Goal: Information Seeking & Learning: Find specific fact

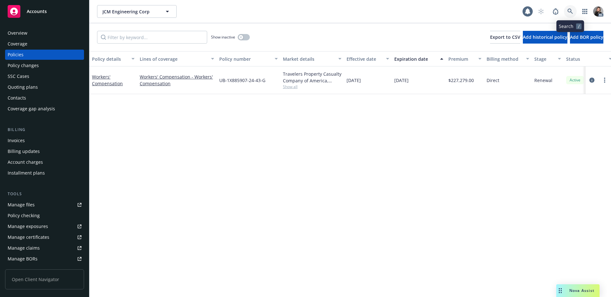
click at [569, 11] on icon at bounding box center [571, 12] width 6 height 6
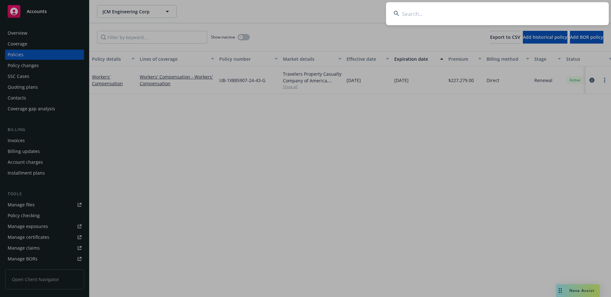
click at [504, 11] on input at bounding box center [497, 13] width 223 height 23
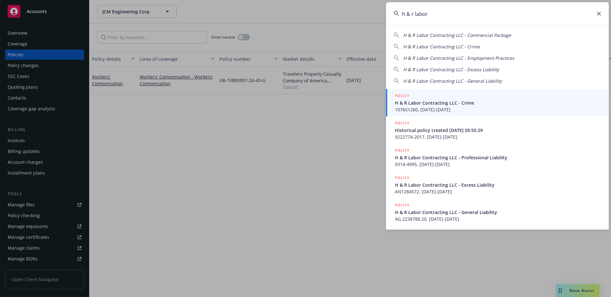
type input "h & r labor"
click at [450, 99] on div "POLICY" at bounding box center [498, 96] width 206 height 7
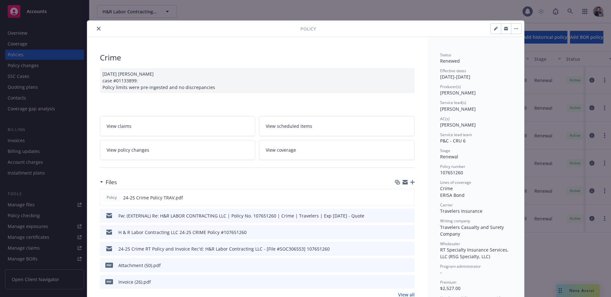
click at [97, 27] on icon "close" at bounding box center [99, 29] width 4 height 4
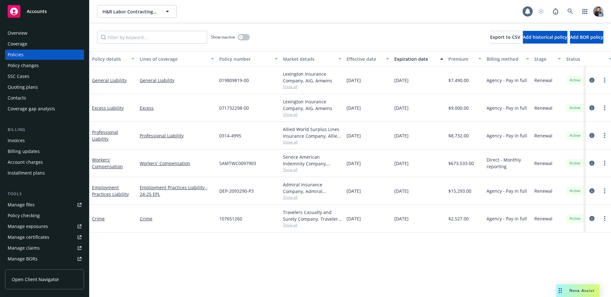
click at [37, 32] on div "Overview" at bounding box center [45, 33] width 74 height 10
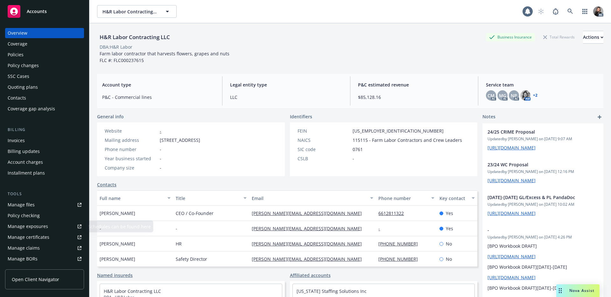
click at [39, 245] on link "Manage claims" at bounding box center [44, 248] width 79 height 10
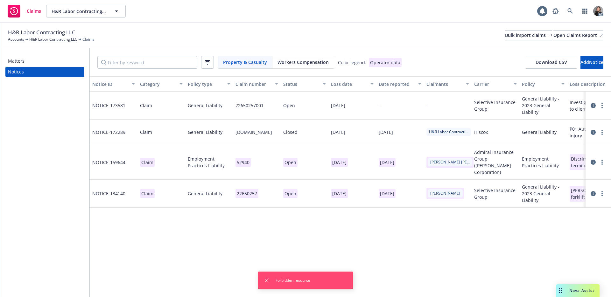
click at [311, 63] on span "Workers Compensation" at bounding box center [303, 62] width 51 height 7
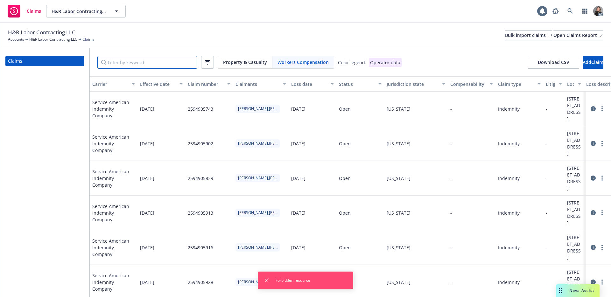
click at [160, 62] on input "Filter by keyword" at bounding box center [147, 62] width 100 height 13
paste input "W23SA02708"
type input "W23SA02708"
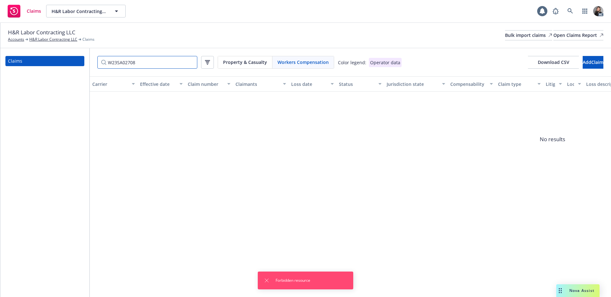
click at [161, 61] on input "W23SA02708" at bounding box center [147, 62] width 100 height 13
drag, startPoint x: 154, startPoint y: 63, endPoint x: 97, endPoint y: 60, distance: 57.4
click at [97, 60] on div "W23SA02708 Property & Casualty Workers Compensation Color legend: Operator data…" at bounding box center [351, 62] width 522 height 28
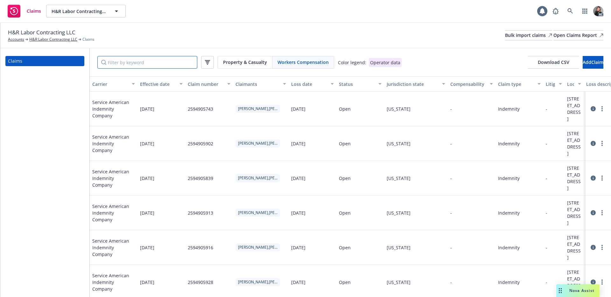
paste input "2594900804"
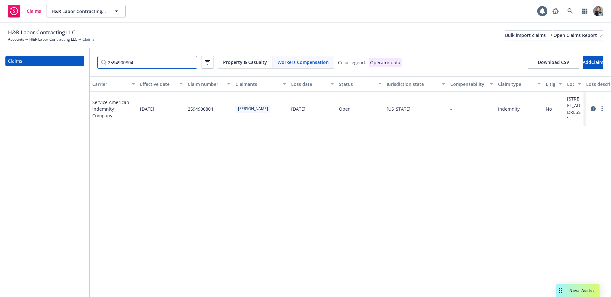
type input "2594900804"
click at [592, 111] on icon at bounding box center [593, 108] width 5 height 5
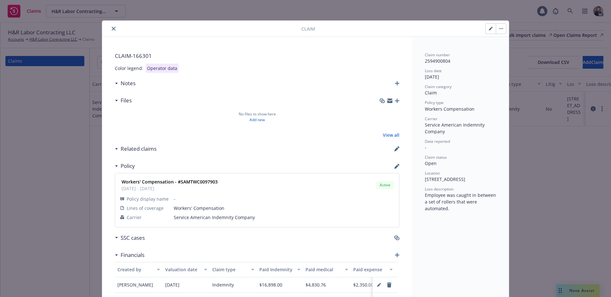
click at [113, 25] on div at bounding box center [203, 29] width 197 height 8
click at [112, 28] on icon "close" at bounding box center [114, 29] width 4 height 4
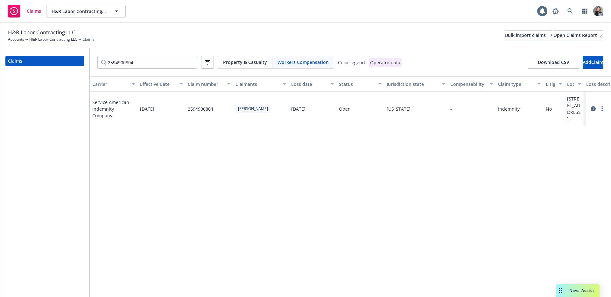
click at [323, 33] on div "H&R Labor Contracting LLC Accounts H&R Labor Contracting LLC Claims Bulk import…" at bounding box center [306, 35] width 596 height 14
click at [295, 34] on div "H&R Labor Contracting LLC Accounts H&R Labor Contracting LLC Claims Bulk import…" at bounding box center [306, 35] width 596 height 14
click at [334, 23] on div "H&R Labor Contracting LLC Accounts H&R Labor Contracting LLC Claims Bulk import…" at bounding box center [305, 35] width 611 height 25
click at [192, 41] on div "H&R Labor Contracting LLC Accounts H&R Labor Contracting LLC Claims Bulk import…" at bounding box center [306, 35] width 596 height 14
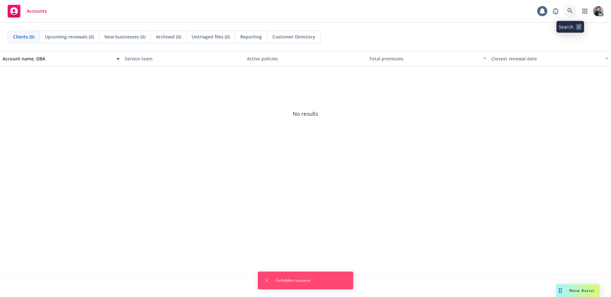
click at [574, 10] on link at bounding box center [570, 11] width 13 height 13
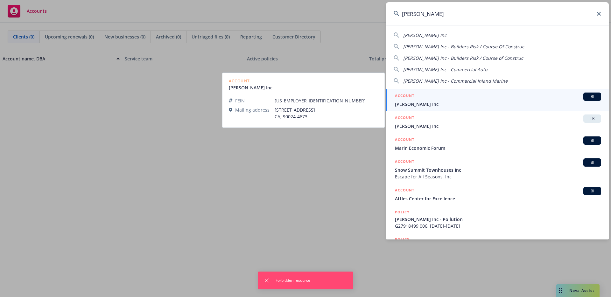
type input "ford e.c"
click at [472, 101] on span "Ford E.C. Inc" at bounding box center [498, 104] width 206 height 7
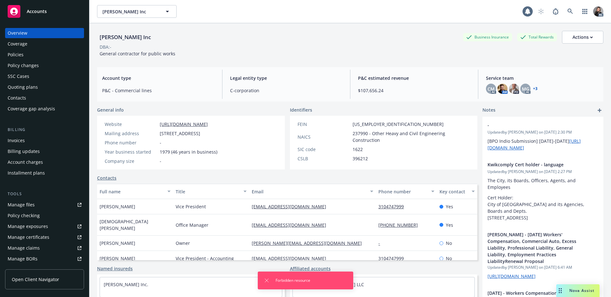
click at [26, 245] on div "Manage claims" at bounding box center [24, 248] width 32 height 10
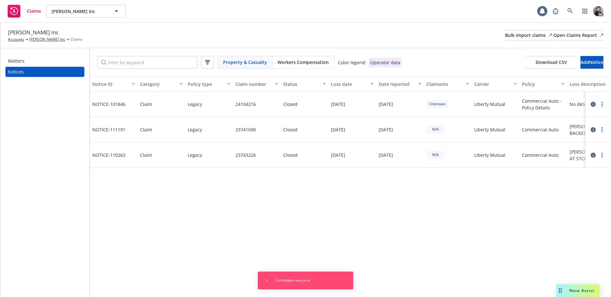
click at [301, 64] on span "Workers Compensation" at bounding box center [303, 62] width 51 height 7
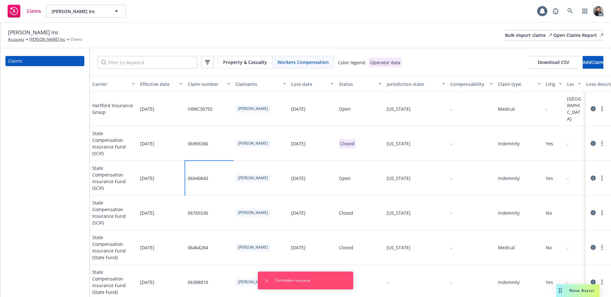
drag, startPoint x: 208, startPoint y: 160, endPoint x: 183, endPoint y: 161, distance: 25.5
click at [183, 161] on div "State Compensation Insurance Fund (SCIF) [DATE] 06940840 [PERSON_NAME] [DATE] O…" at bounding box center [553, 178] width 926 height 35
copy div "06940840"
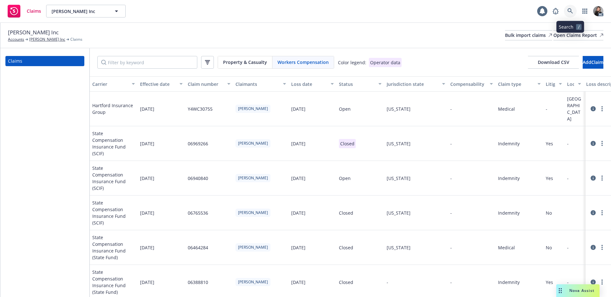
click at [574, 11] on link at bounding box center [570, 11] width 13 height 13
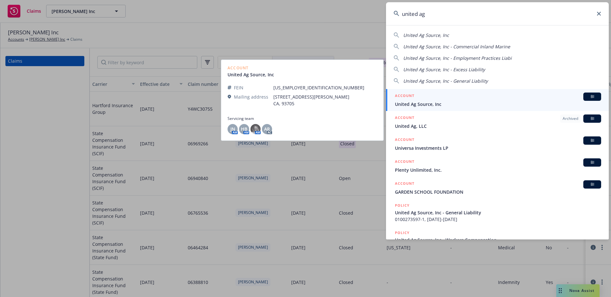
type input "united ag"
click at [417, 101] on span "United Ag Source, Inc" at bounding box center [498, 104] width 206 height 7
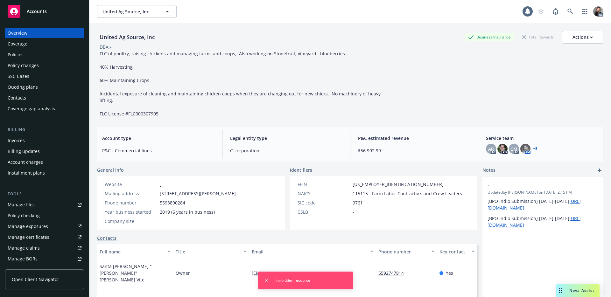
click at [19, 50] on div "Policies" at bounding box center [16, 55] width 16 height 10
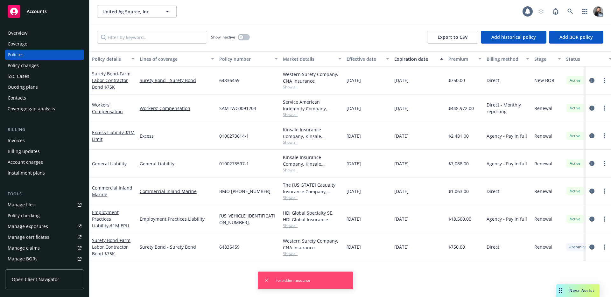
click at [289, 112] on span "Show all" at bounding box center [312, 114] width 59 height 5
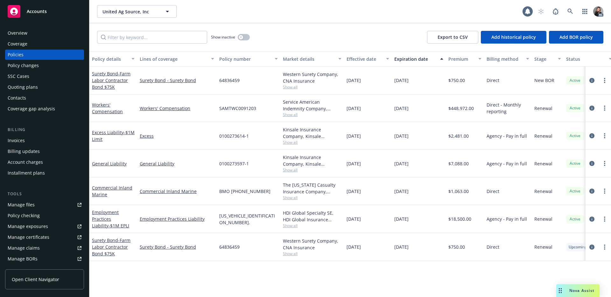
click at [256, 106] on div "SAMTWC0091203" at bounding box center [249, 109] width 64 height 28
drag, startPoint x: 256, startPoint y: 109, endPoint x: 219, endPoint y: 108, distance: 37.3
click at [219, 108] on div "SAMTWC0091203" at bounding box center [249, 109] width 64 height 28
copy span "SAMTWC0091203"
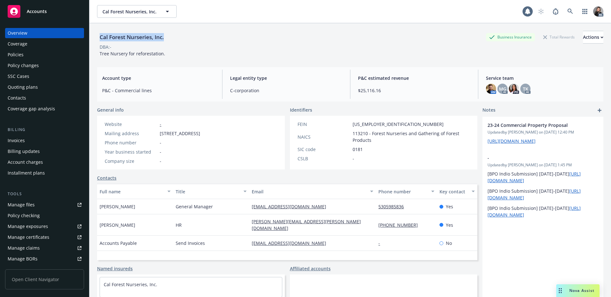
drag, startPoint x: 168, startPoint y: 35, endPoint x: 91, endPoint y: 32, distance: 77.1
click at [91, 32] on div "Cal Forest Nurseries, Inc. Business Insurance Total Rewards Actions DBA: - Tree…" at bounding box center [350, 171] width 522 height 297
copy div "Cal Forest Nurseries, Inc."
